Goal: Task Accomplishment & Management: Manage account settings

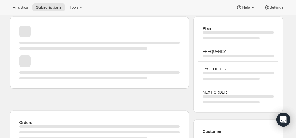
scroll to position [29, 0]
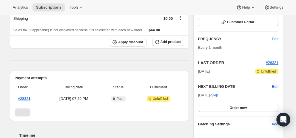
scroll to position [86, 0]
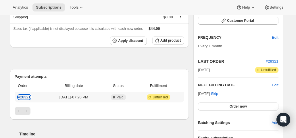
click at [24, 96] on link "#28321" at bounding box center [24, 97] width 12 height 4
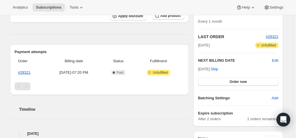
scroll to position [115, 0]
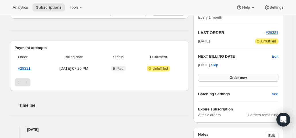
click at [225, 76] on button "Order now" at bounding box center [238, 78] width 80 height 8
click at [225, 76] on button "Click to confirm" at bounding box center [238, 78] width 80 height 8
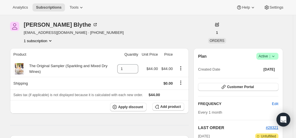
scroll to position [0, 0]
